Goal: Contribute content: Add original content to the website for others to see

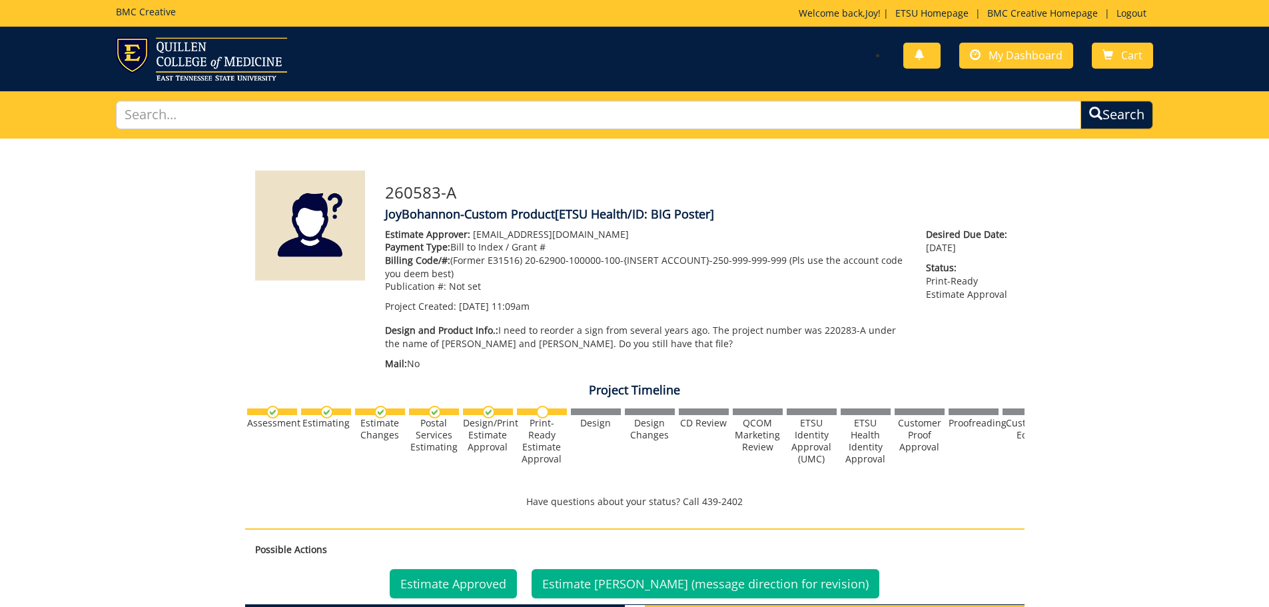
scroll to position [456, 0]
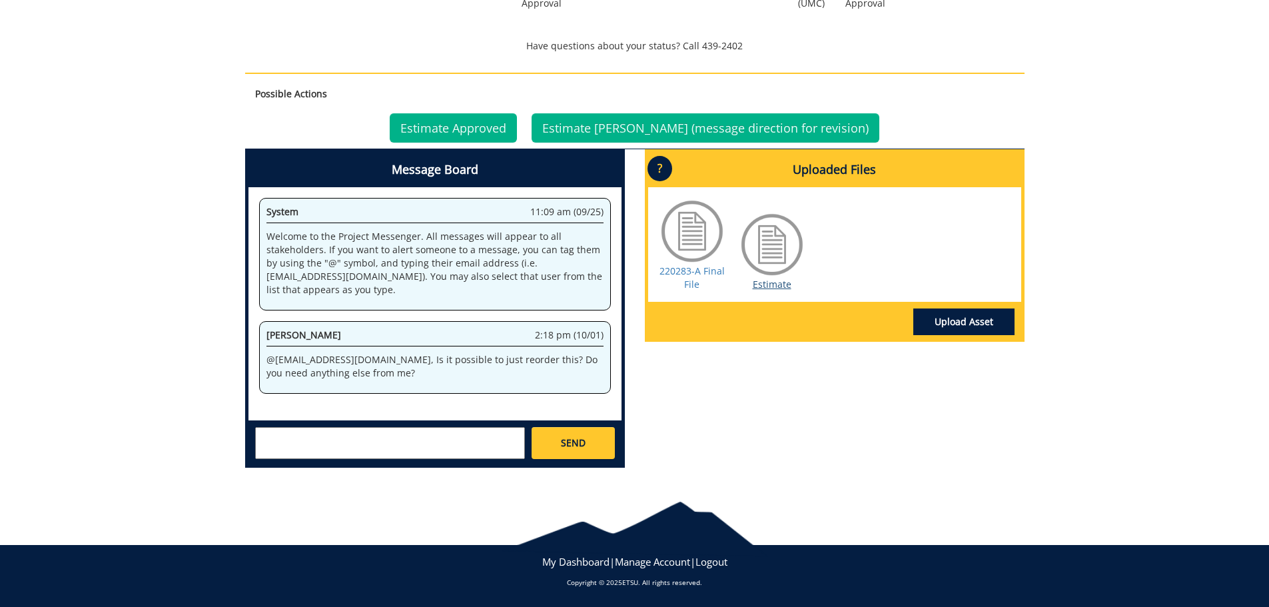
click at [759, 286] on link "Estimate" at bounding box center [772, 284] width 39 height 13
click at [702, 271] on link "220283-A Final File" at bounding box center [692, 278] width 65 height 26
click at [949, 315] on link "Upload Asset" at bounding box center [964, 322] width 101 height 27
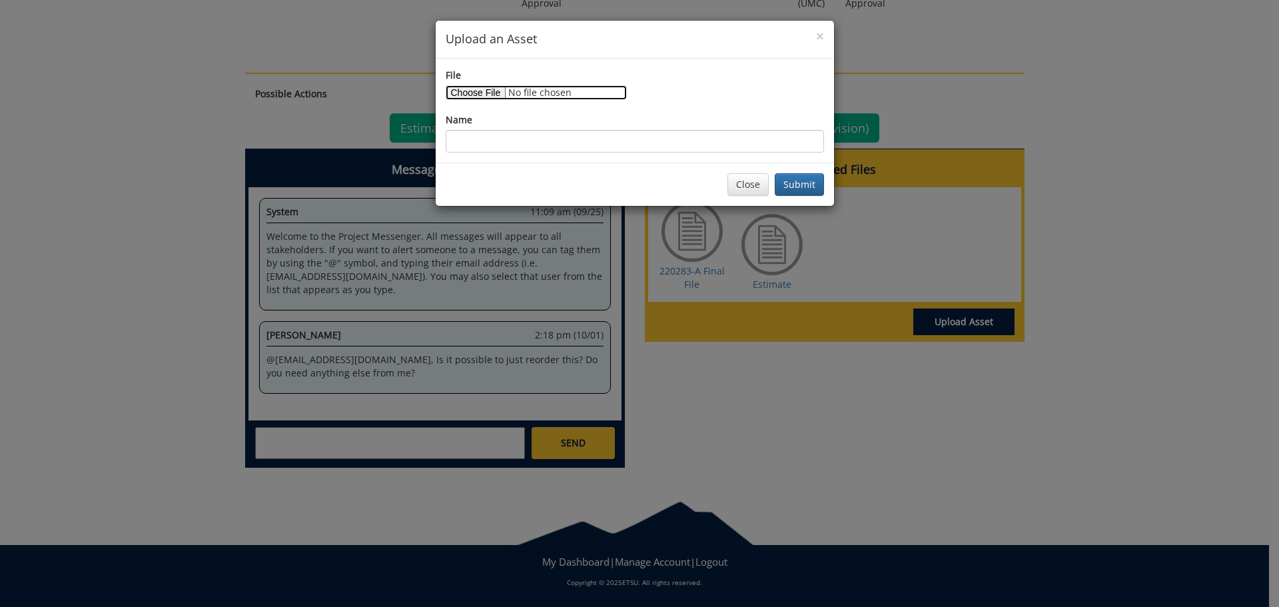
click at [490, 98] on input "File" at bounding box center [536, 92] width 181 height 15
type input "C:\fakepath\BIG poster 2025 Updated.pdf"
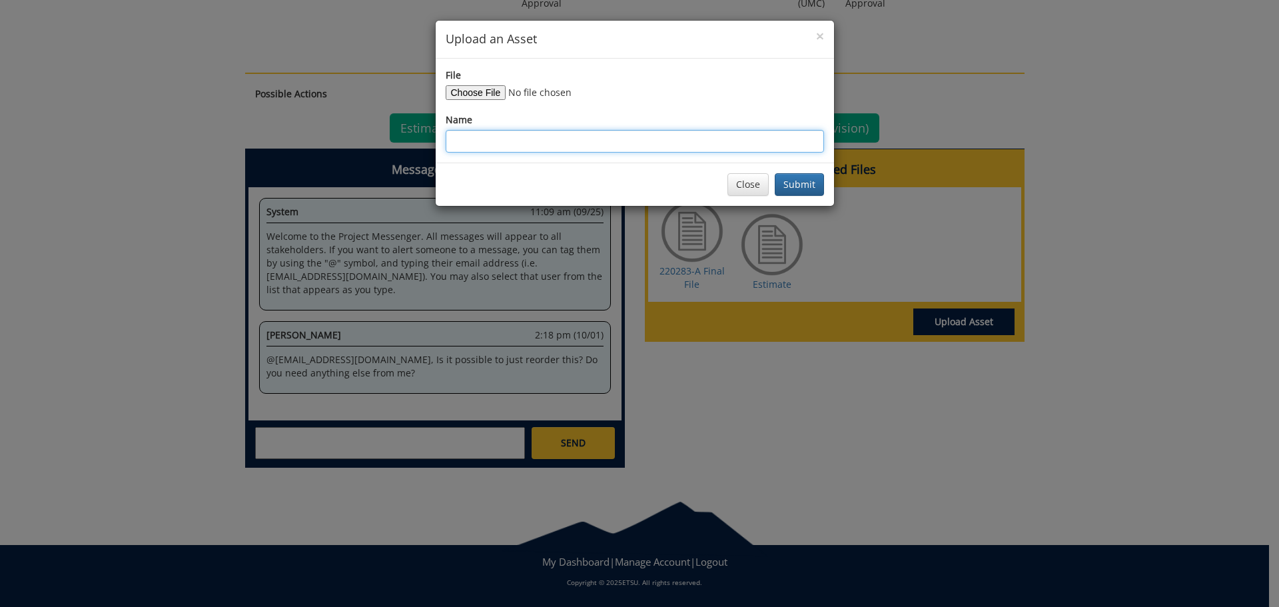
click at [524, 142] on input "Name" at bounding box center [635, 141] width 378 height 23
type input "Updated BIG Poster"
click at [804, 188] on button "Submit" at bounding box center [799, 184] width 49 height 23
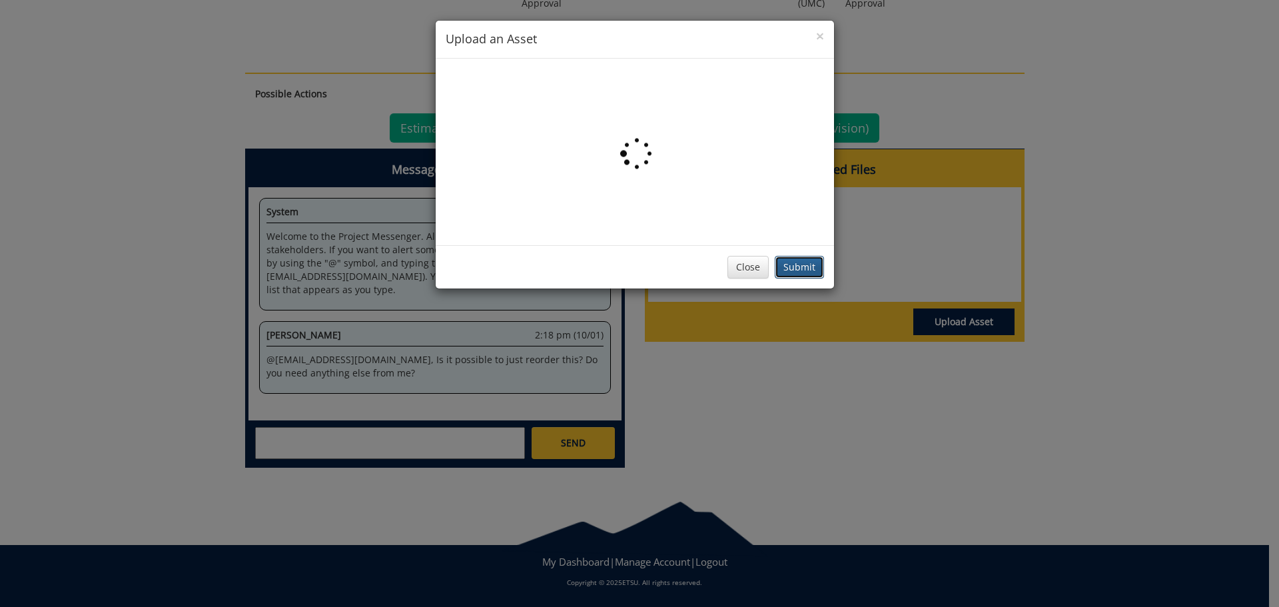
click at [799, 267] on button "Submit" at bounding box center [799, 267] width 49 height 23
click at [743, 271] on button "Close" at bounding box center [748, 267] width 41 height 23
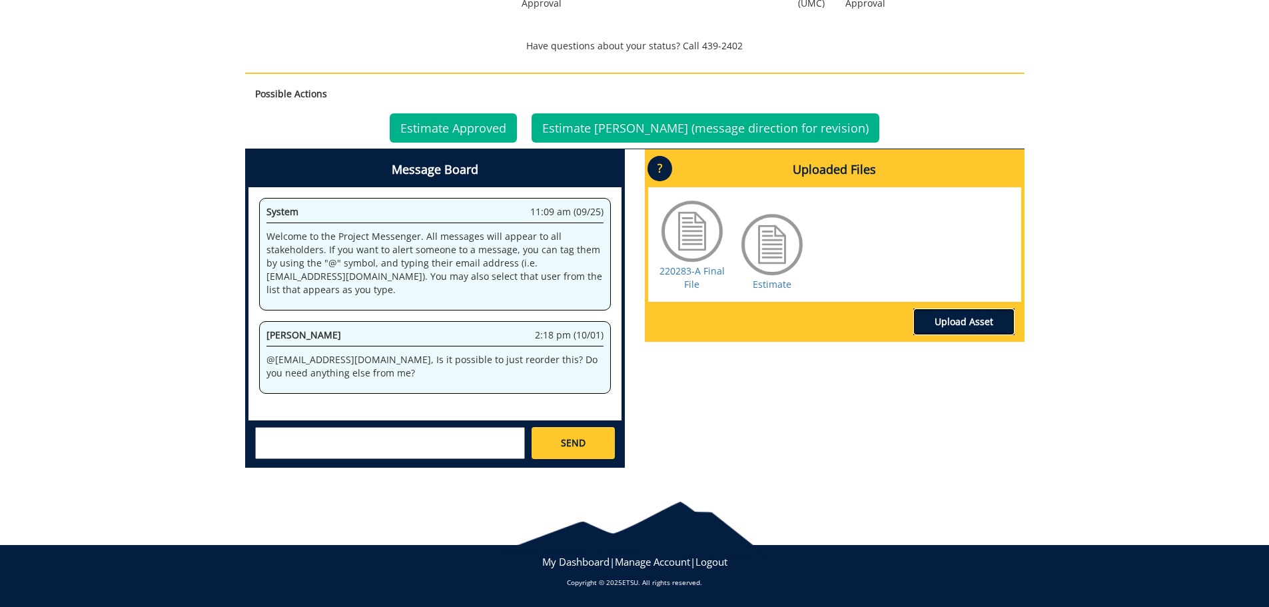
click at [955, 317] on link "Upload Asset" at bounding box center [964, 322] width 101 height 27
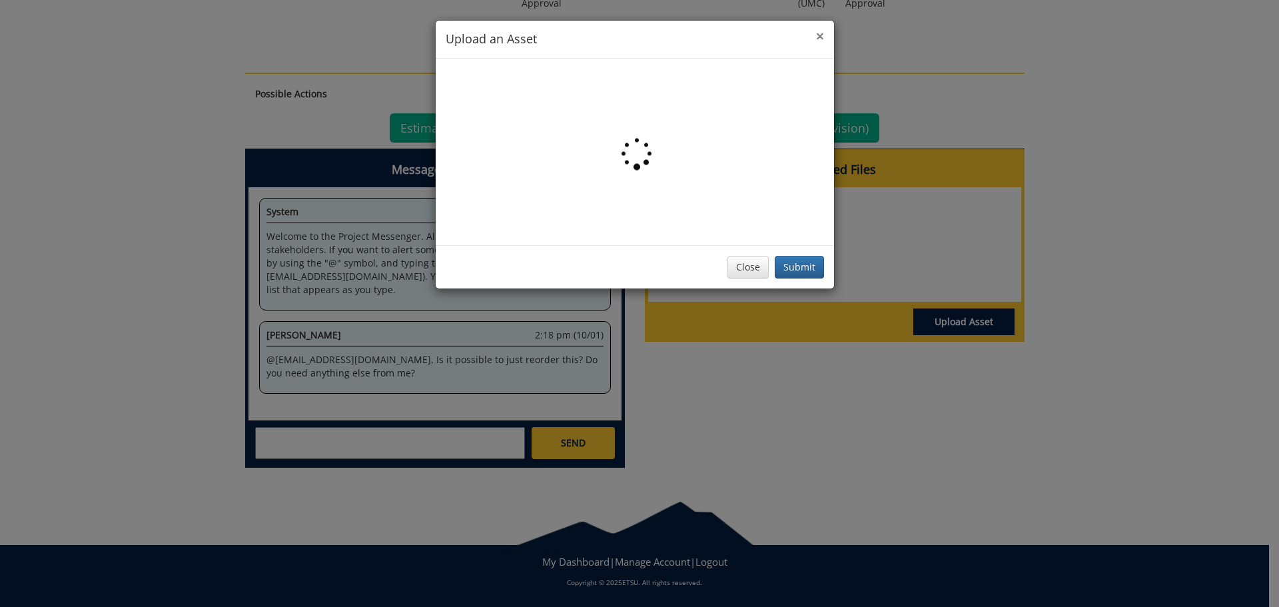
click at [820, 39] on span "×" at bounding box center [820, 36] width 8 height 19
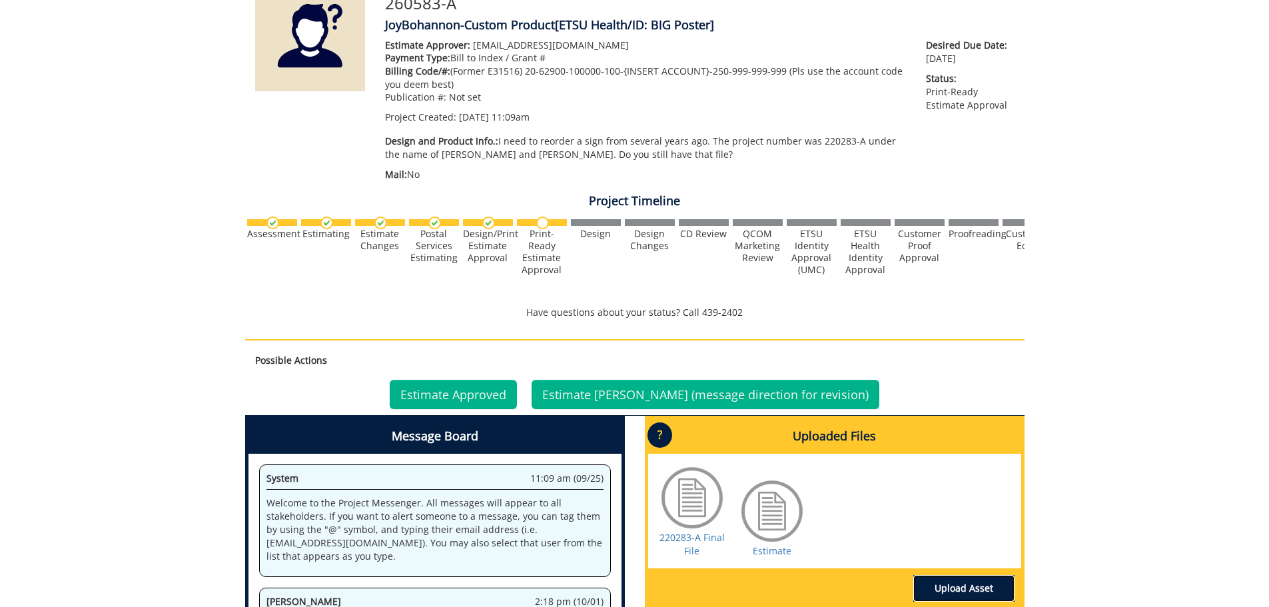
scroll to position [0, 0]
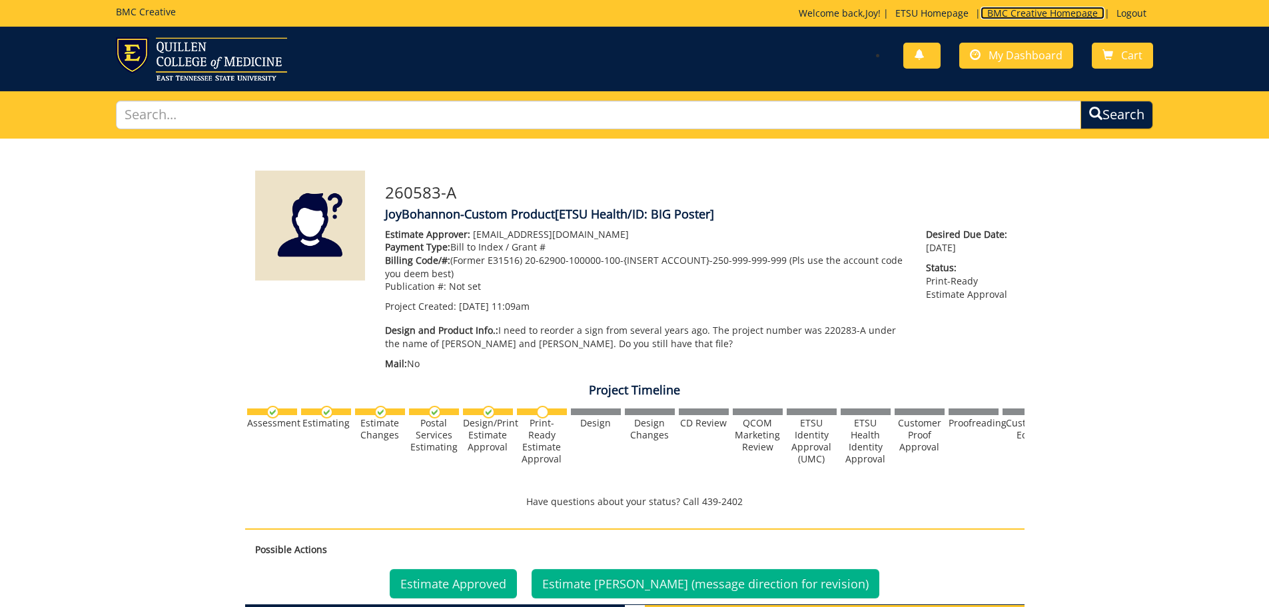
click at [992, 13] on link "BMC Creative Homepage" at bounding box center [1043, 13] width 124 height 13
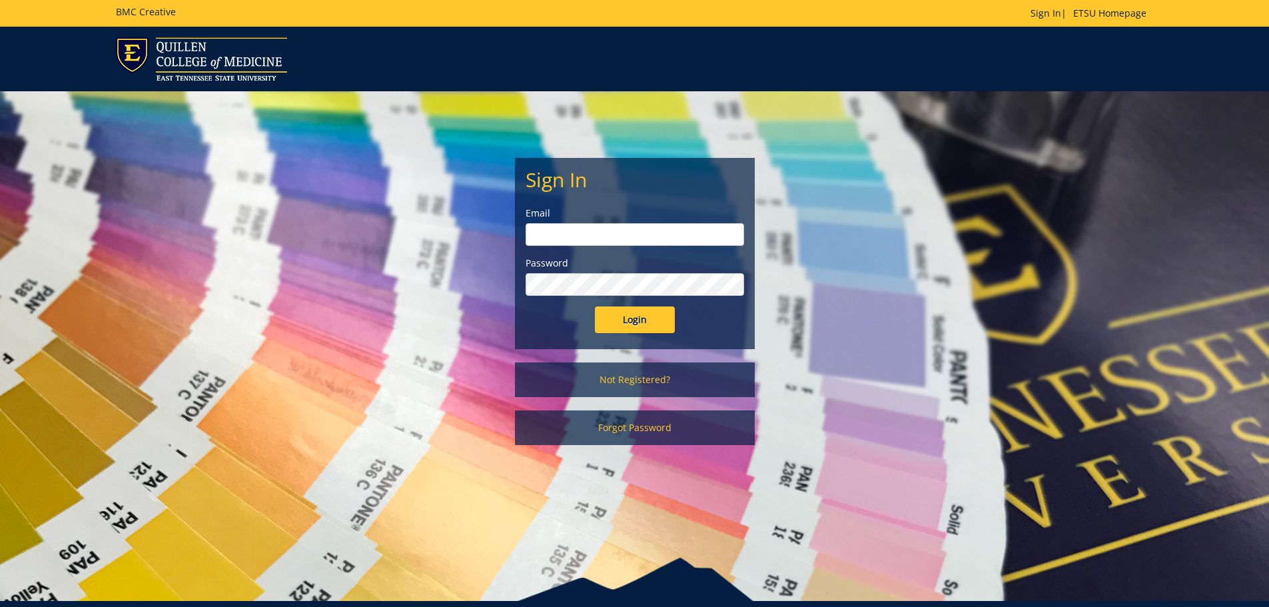
type input "[PERSON_NAME][EMAIL_ADDRESS][DOMAIN_NAME]"
click at [625, 321] on input "Login" at bounding box center [635, 320] width 80 height 27
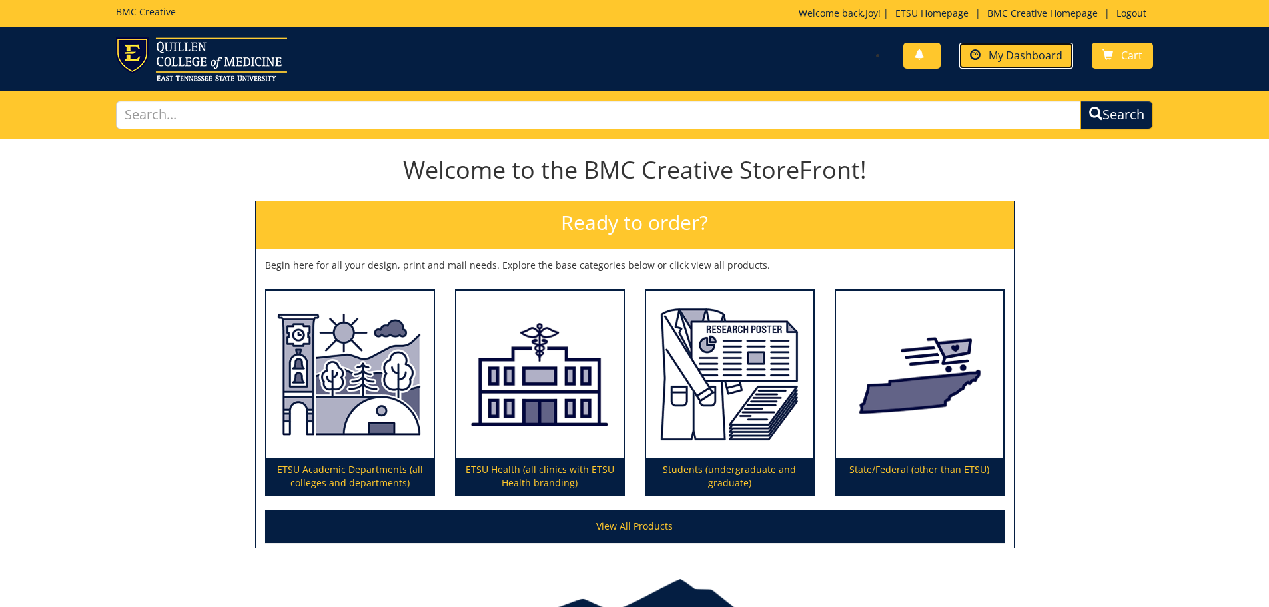
click at [1021, 57] on span "My Dashboard" at bounding box center [1026, 55] width 74 height 15
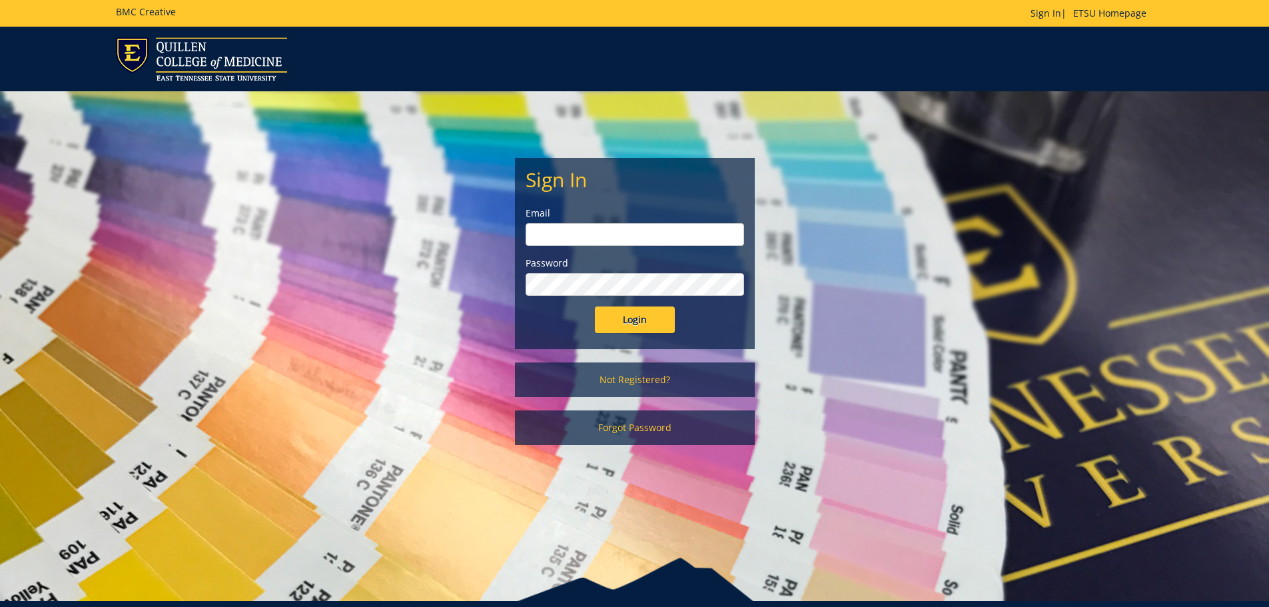
type input "[PERSON_NAME][EMAIL_ADDRESS][DOMAIN_NAME]"
click at [645, 323] on input "Login" at bounding box center [635, 320] width 80 height 27
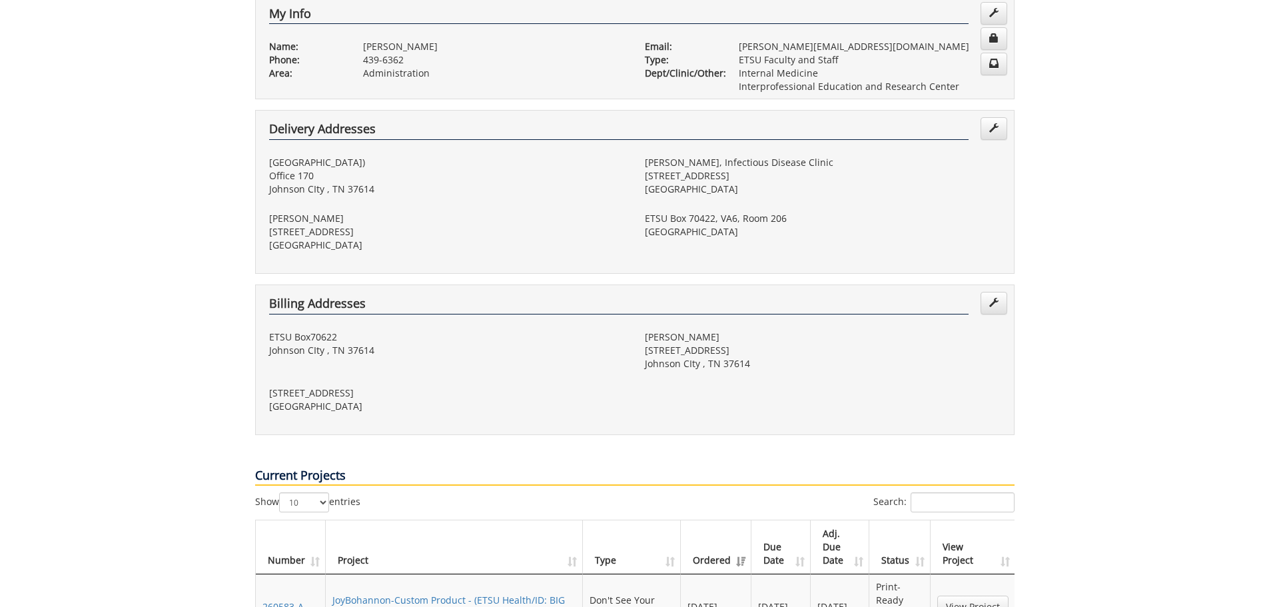
scroll to position [466, 0]
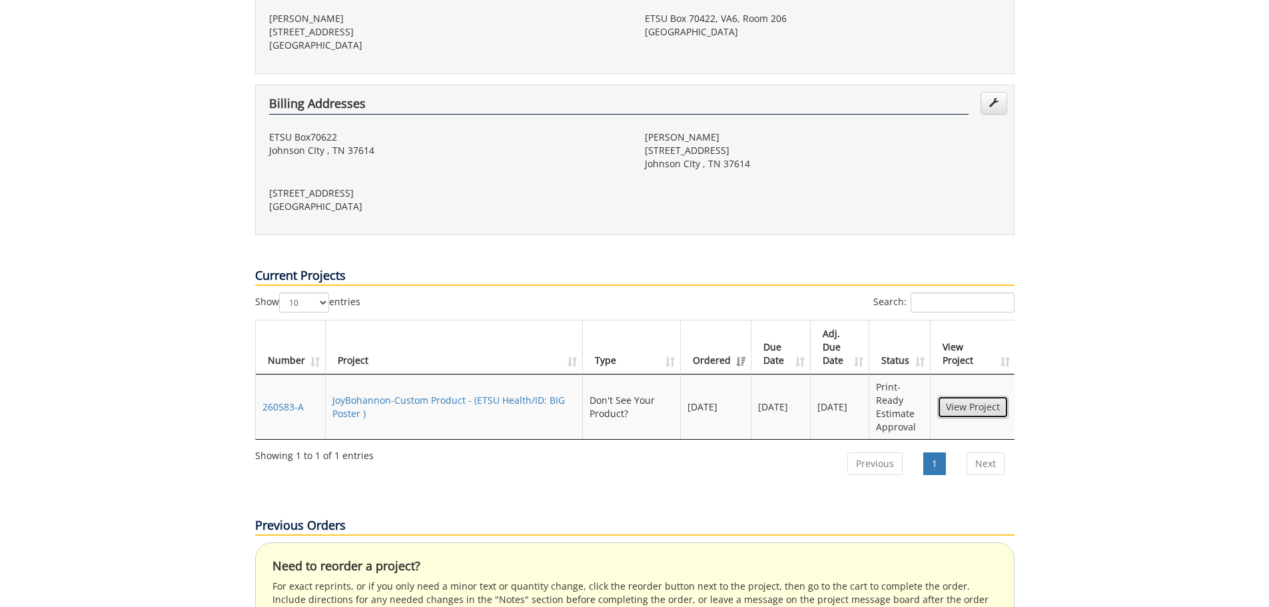
click at [974, 396] on link "View Project" at bounding box center [973, 407] width 71 height 23
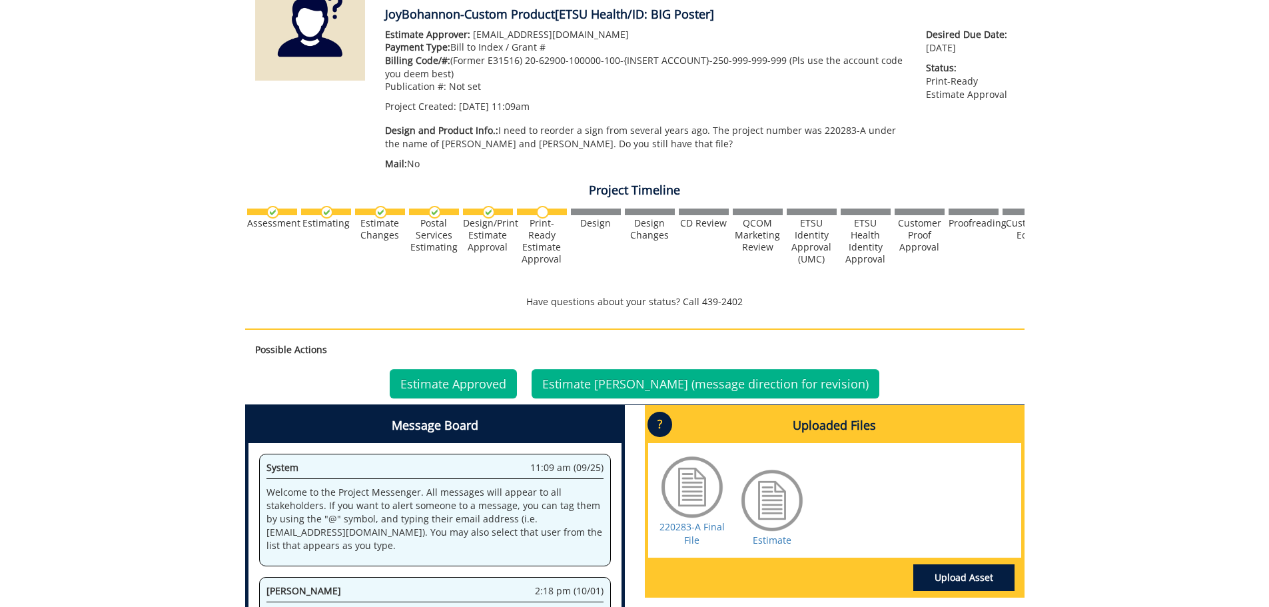
scroll to position [400, 0]
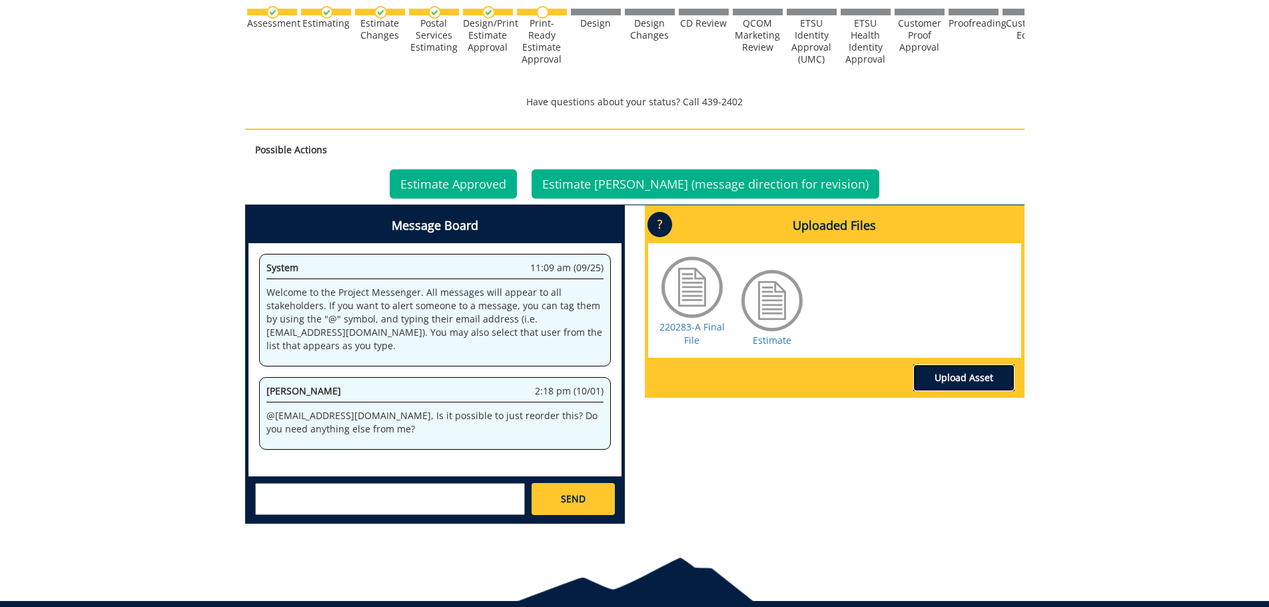
click at [957, 369] on link "Upload Asset" at bounding box center [964, 377] width 101 height 27
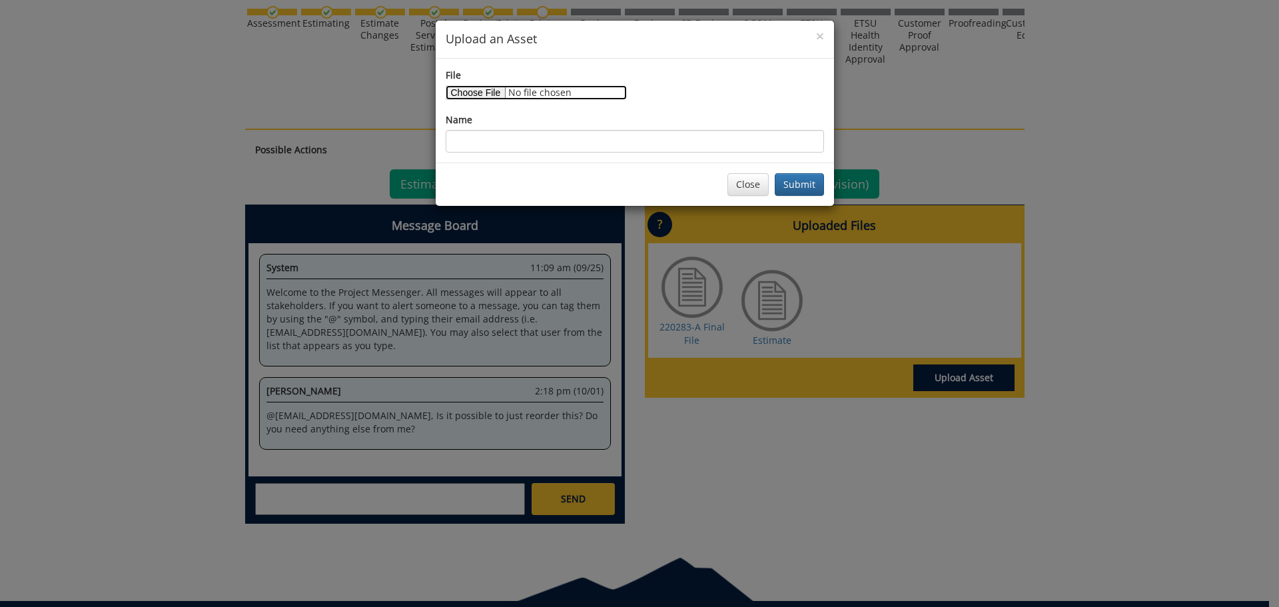
click at [477, 95] on input "File" at bounding box center [536, 92] width 181 height 15
type input "C:\fakepath\BIG poster 2025 Updated.pdf"
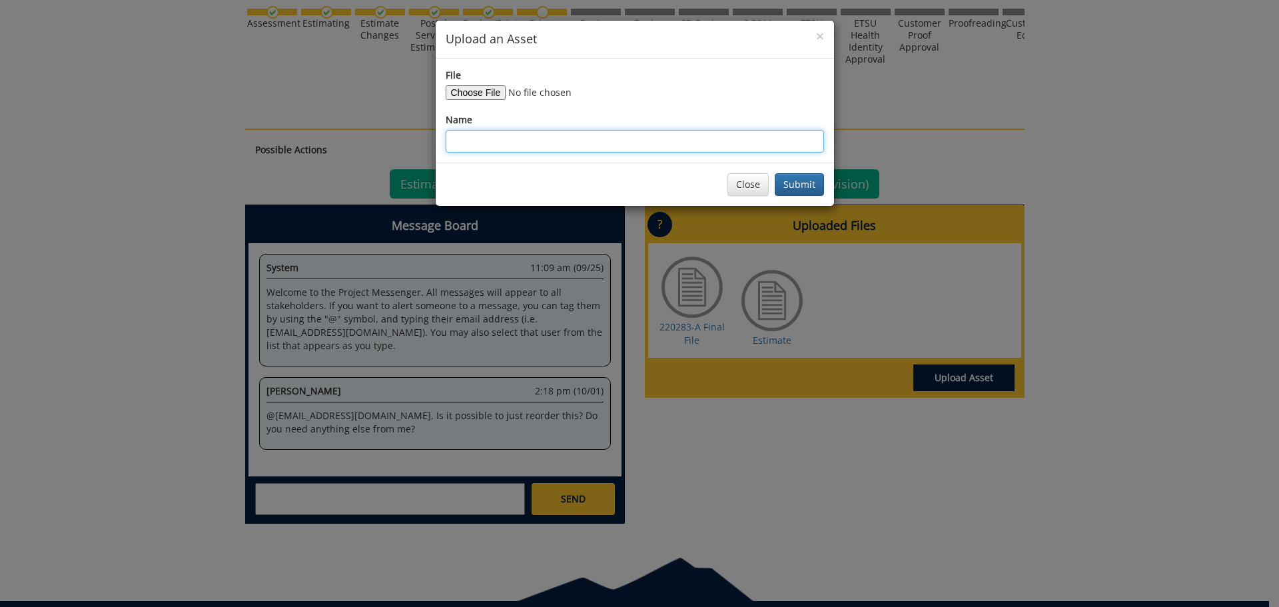
click at [590, 146] on input "Name" at bounding box center [635, 141] width 378 height 23
type input "Updated BIG Poster"
click at [806, 192] on button "Submit" at bounding box center [799, 184] width 49 height 23
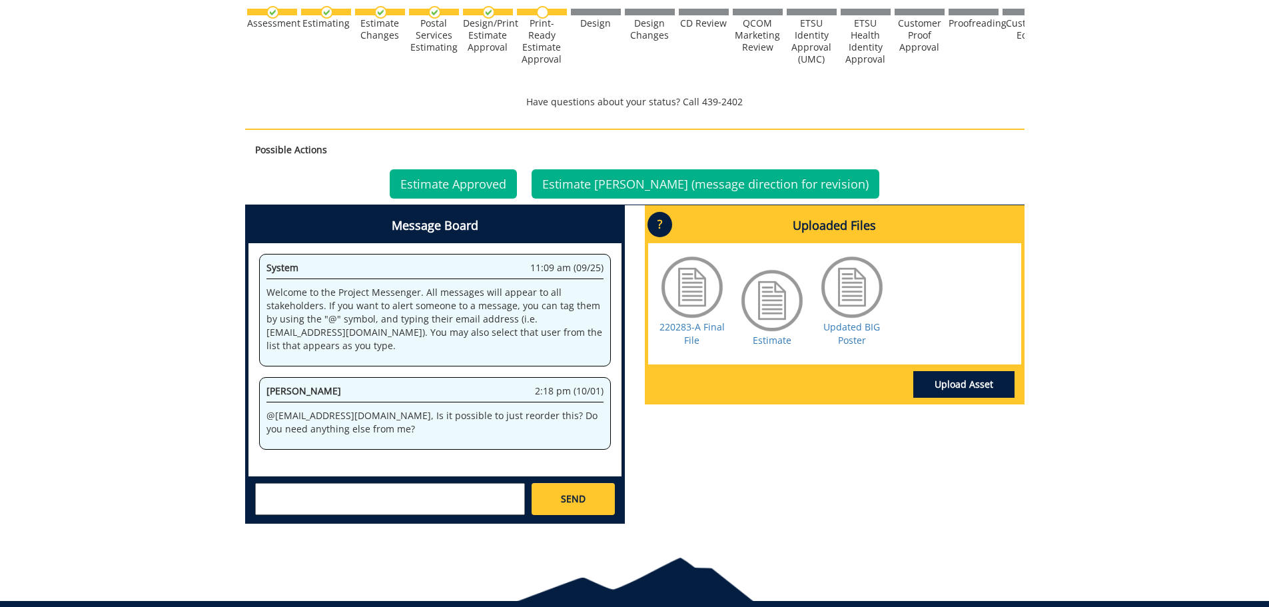
click at [331, 495] on textarea at bounding box center [390, 499] width 270 height 32
type textarea "@[EMAIL_ADDRESS][DOMAIN_NAME] @[EMAIL_ADDRESS][DOMAIN_NAME] We changed the phon…"
click at [594, 496] on link "SEND" at bounding box center [573, 499] width 83 height 32
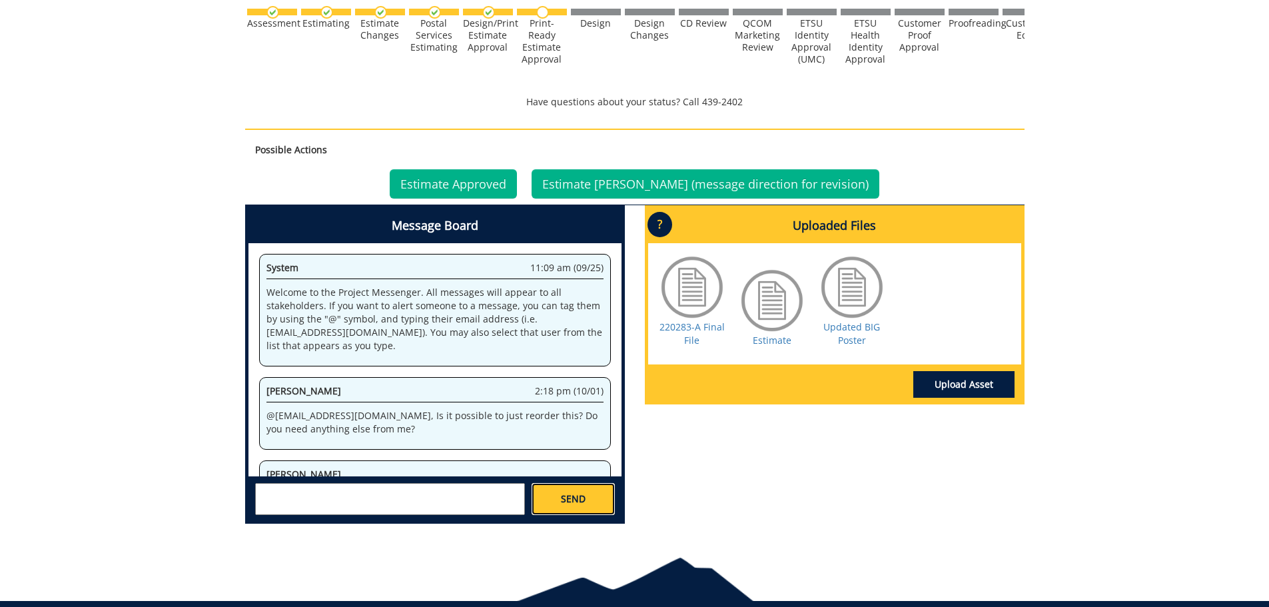
scroll to position [0, 0]
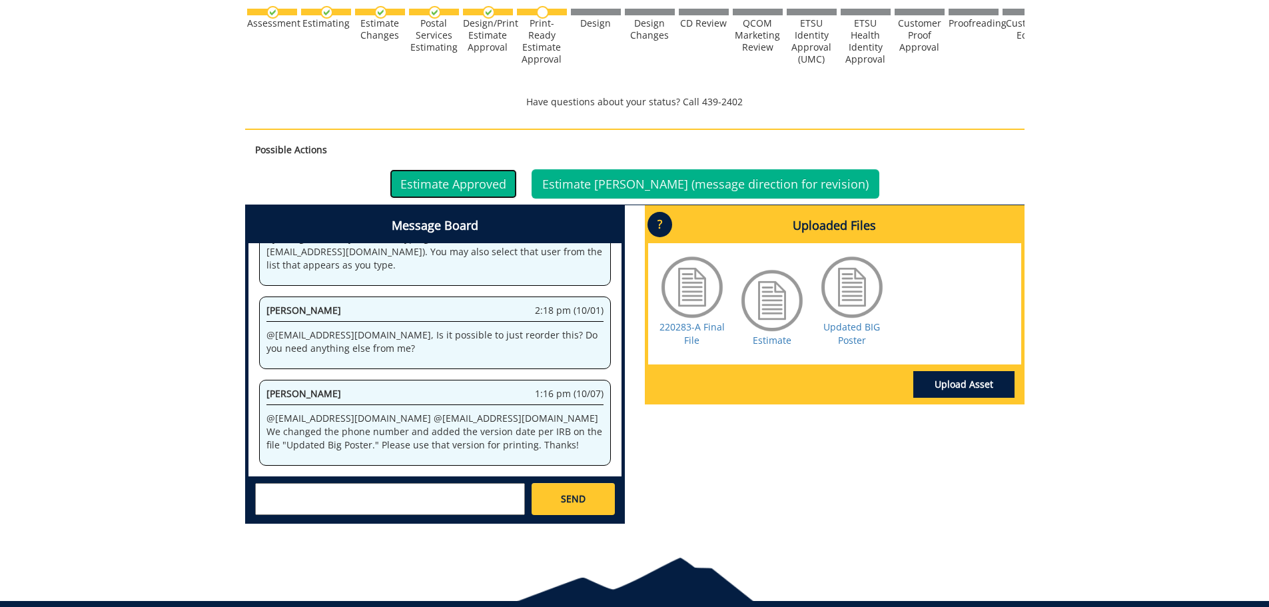
click at [488, 183] on link "Estimate Approved" at bounding box center [453, 183] width 127 height 29
